Goal: Transaction & Acquisition: Obtain resource

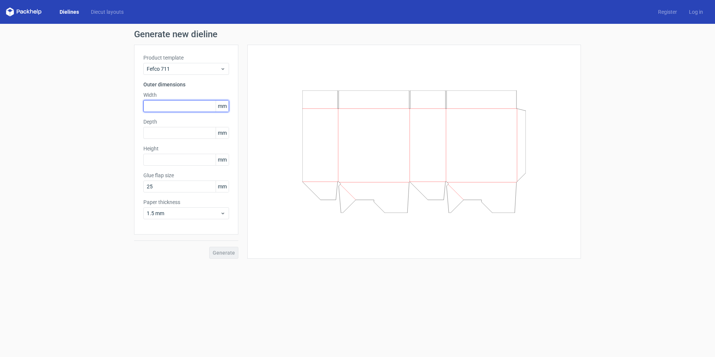
click at [198, 102] on input "text" at bounding box center [186, 106] width 86 height 12
type input "160"
click at [203, 131] on input "text" at bounding box center [186, 133] width 86 height 12
type input "160"
click at [188, 156] on input "text" at bounding box center [186, 160] width 86 height 12
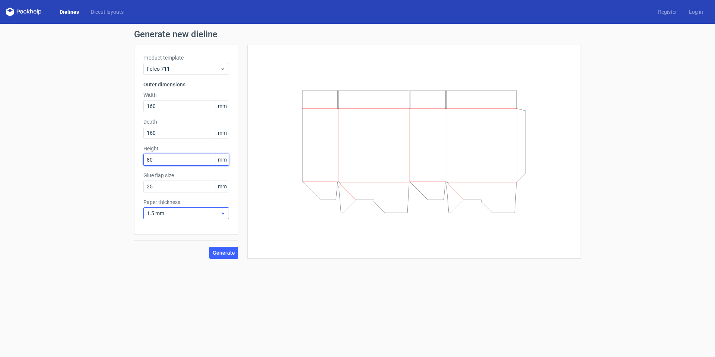
type input "80"
click at [172, 214] on span "1.5 mm" at bounding box center [183, 213] width 73 height 7
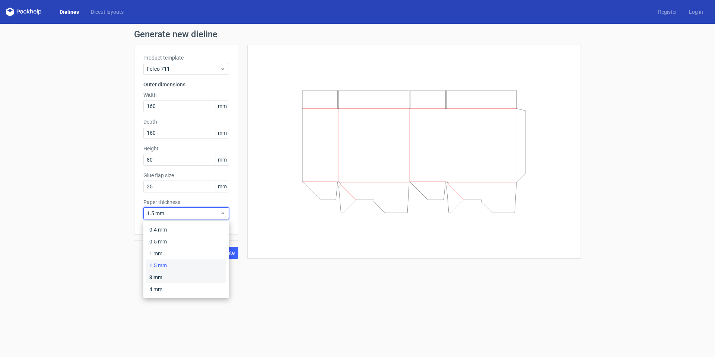
click at [160, 276] on div "3 mm" at bounding box center [186, 278] width 80 height 12
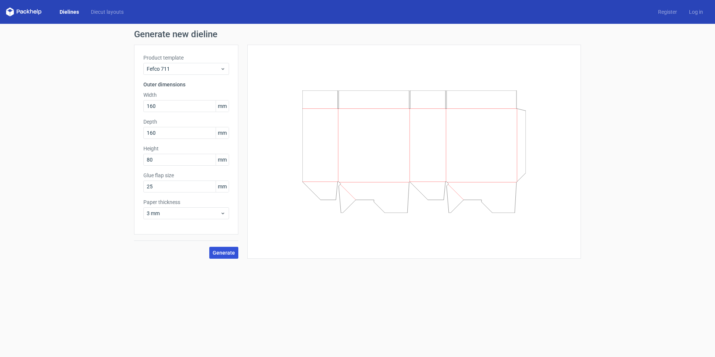
click at [221, 252] on span "Generate" at bounding box center [224, 252] width 22 height 5
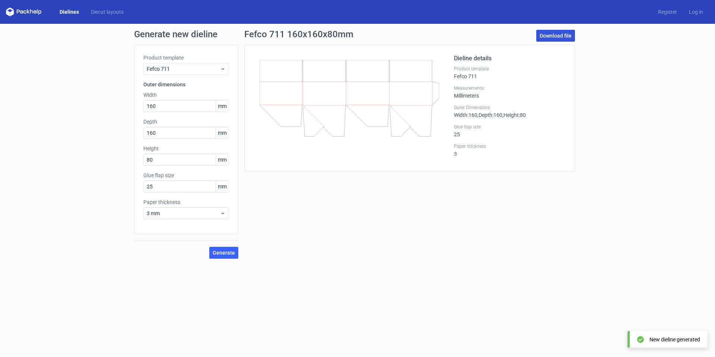
click at [546, 34] on link "Download file" at bounding box center [556, 36] width 39 height 12
click at [555, 33] on link "Download file" at bounding box center [556, 36] width 39 height 12
click at [164, 215] on span "3 mm" at bounding box center [183, 213] width 73 height 7
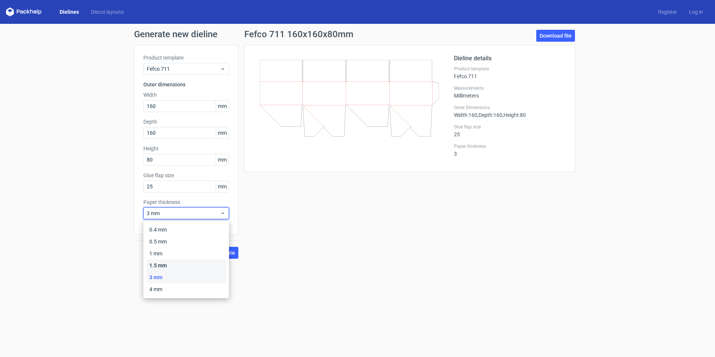
click at [159, 262] on div "1.5 mm" at bounding box center [186, 266] width 80 height 12
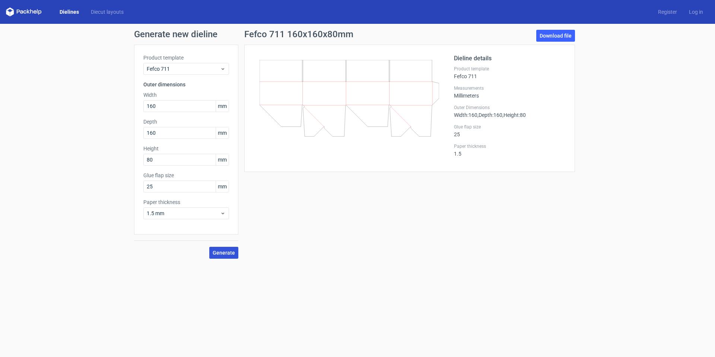
click at [217, 247] on button "Generate" at bounding box center [223, 253] width 29 height 12
click at [547, 36] on link "Download file" at bounding box center [556, 36] width 39 height 12
